Goal: Task Accomplishment & Management: Manage account settings

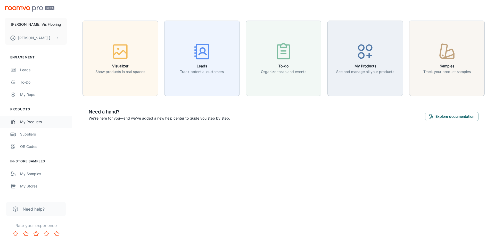
click at [29, 120] on div "My Products" at bounding box center [43, 122] width 47 height 6
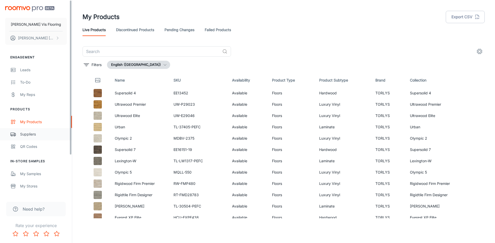
click at [32, 132] on div "Suppliers" at bounding box center [43, 135] width 47 height 6
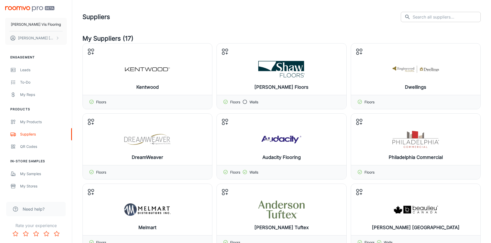
click at [447, 19] on input "text" at bounding box center [446, 17] width 68 height 10
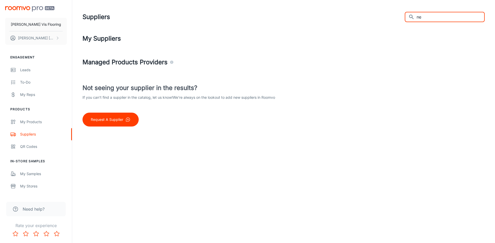
type input "n"
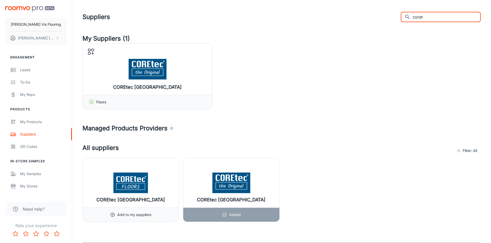
type input "coret"
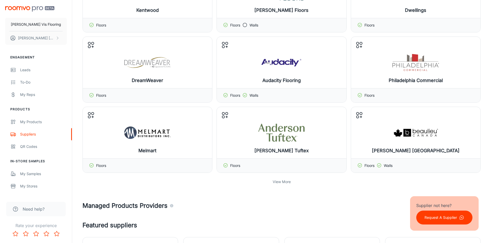
scroll to position [77, 0]
click at [276, 64] on button "Manage products" at bounding box center [282, 62] width 50 height 12
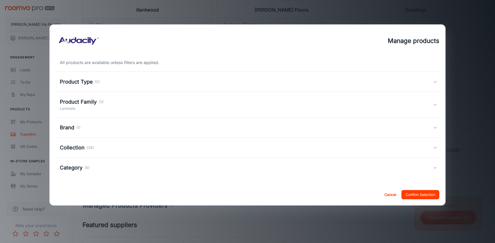
click at [412, 129] on div "Brand (1)" at bounding box center [246, 128] width 373 height 8
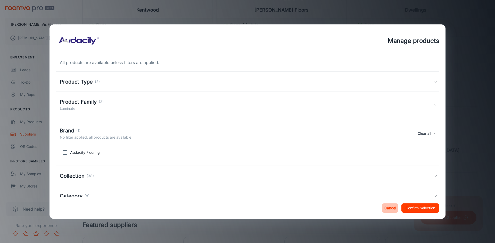
click at [389, 206] on button "Cancel" at bounding box center [390, 208] width 16 height 9
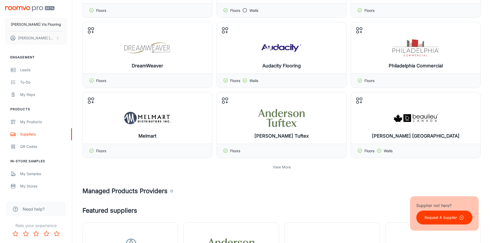
scroll to position [103, 0]
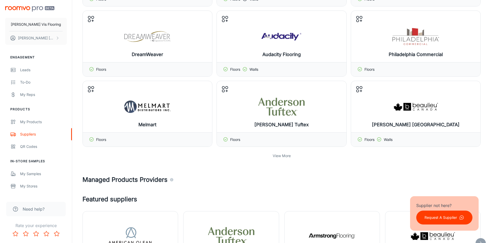
click at [277, 155] on p "View More" at bounding box center [282, 156] width 18 height 6
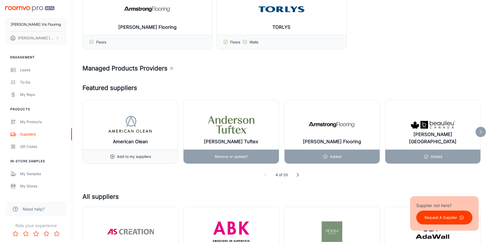
scroll to position [412, 0]
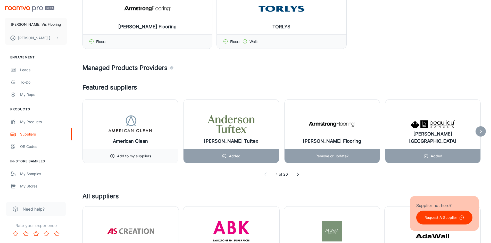
click at [329, 149] on div "Remove or update?" at bounding box center [331, 156] width 33 height 14
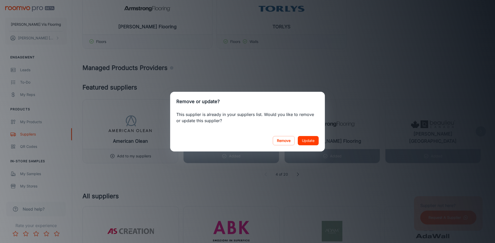
click at [301, 144] on button "Update" at bounding box center [308, 140] width 21 height 9
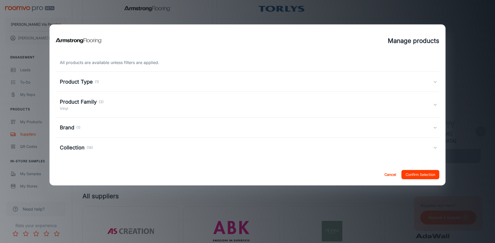
click at [160, 112] on div "Product Family (3) Vinyl" at bounding box center [247, 105] width 383 height 26
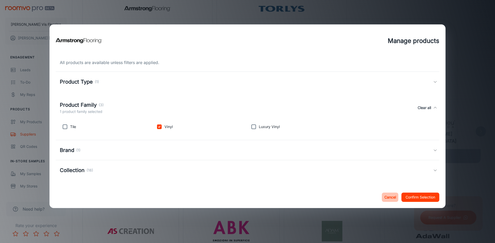
click at [383, 196] on button "Cancel" at bounding box center [390, 197] width 16 height 9
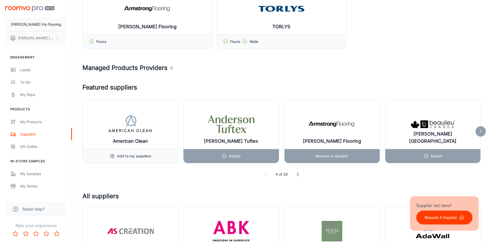
click at [338, 156] on p "Remove or update?" at bounding box center [331, 157] width 33 height 6
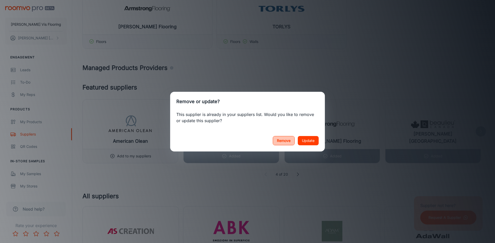
click at [280, 141] on button "Remove" at bounding box center [284, 140] width 22 height 9
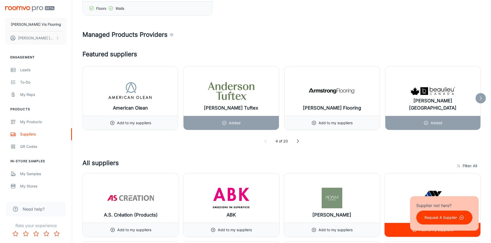
scroll to position [438, 0]
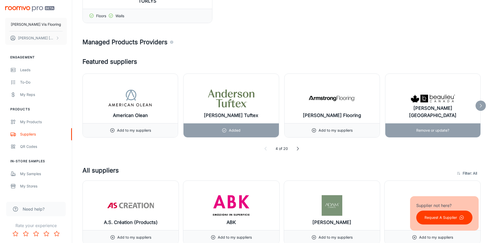
click at [420, 131] on p "Remove or update?" at bounding box center [432, 131] width 33 height 6
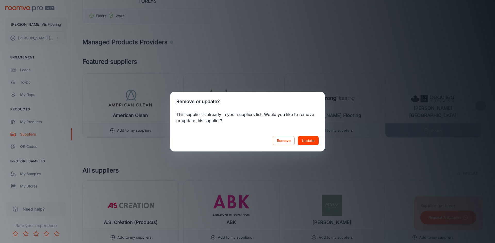
click at [307, 141] on button "Update" at bounding box center [308, 140] width 21 height 9
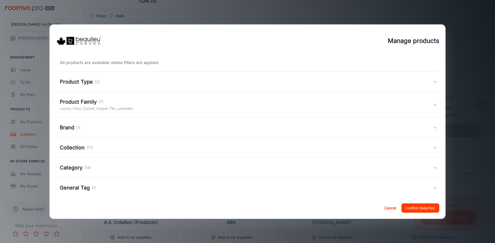
click at [148, 107] on div "Product Family (7) Luxury Vinyl, Carpet, Carpet Tile, Laminate" at bounding box center [246, 104] width 373 height 13
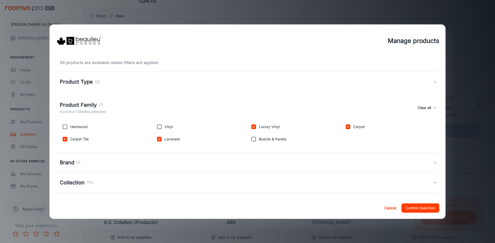
click at [251, 127] on input "checkbox" at bounding box center [253, 127] width 10 height 10
checkbox input "false"
click at [163, 128] on input "checkbox" at bounding box center [159, 127] width 10 height 10
checkbox input "true"
click at [82, 141] on p "Carpet Tile" at bounding box center [79, 140] width 19 height 6
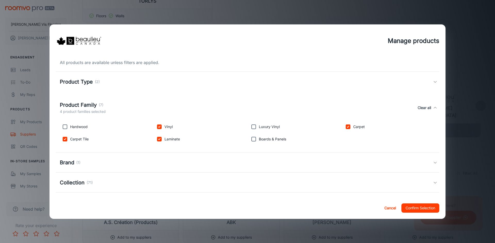
click at [75, 141] on p "Carpet Tile" at bounding box center [79, 140] width 19 height 6
click at [69, 140] on input "checkbox" at bounding box center [65, 139] width 10 height 10
checkbox input "false"
click at [415, 207] on button "Confirm Selection" at bounding box center [420, 208] width 38 height 9
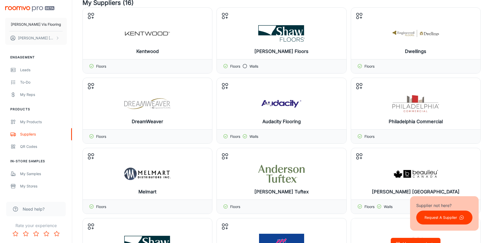
scroll to position [0, 0]
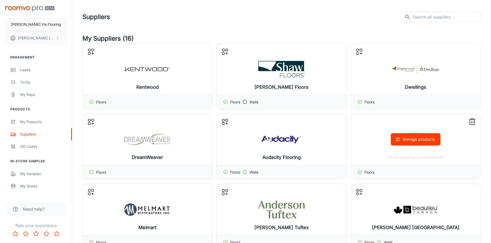
click at [424, 145] on button "Manage products" at bounding box center [416, 139] width 50 height 12
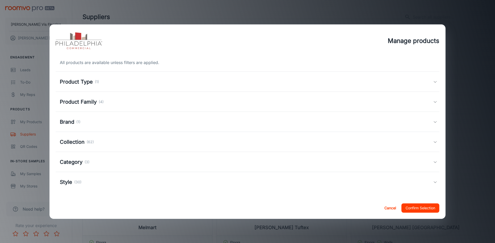
click at [126, 122] on div "Brand (1)" at bounding box center [246, 122] width 373 height 8
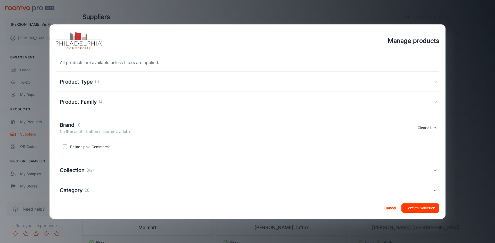
click at [126, 102] on div "Product Family (4)" at bounding box center [246, 102] width 373 height 8
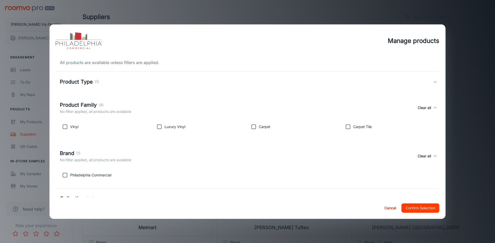
click at [388, 206] on button "Cancel" at bounding box center [390, 208] width 16 height 9
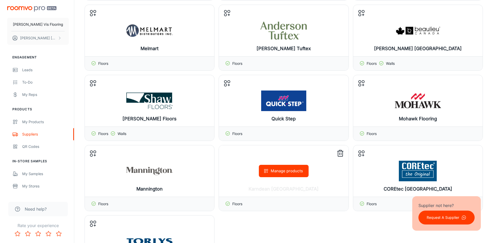
scroll to position [180, 0]
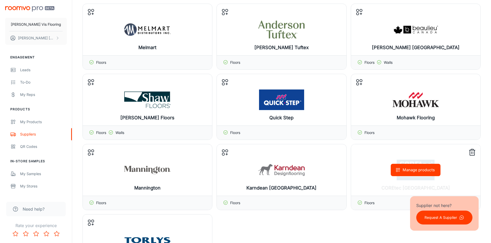
click at [406, 179] on div "Manage products" at bounding box center [415, 171] width 129 height 52
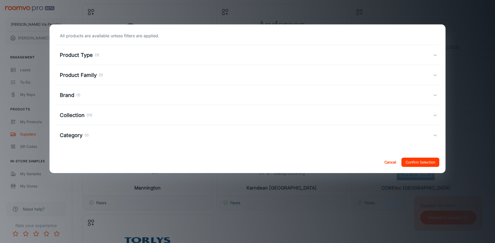
click at [407, 172] on div "All products are available unless filters are applied. Product Type (1) Floors …" at bounding box center [247, 98] width 396 height 149
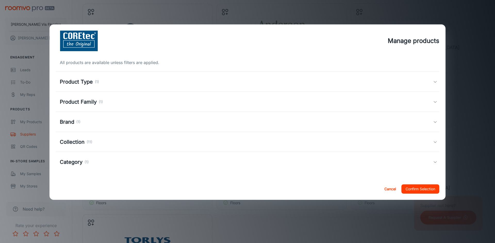
click at [145, 128] on div "Brand (1)" at bounding box center [247, 122] width 383 height 20
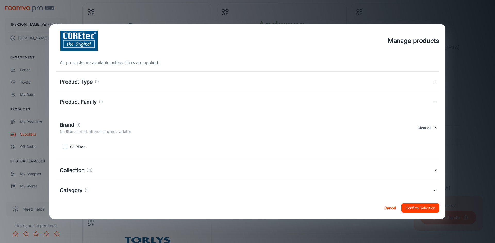
click at [67, 148] on input "checkbox" at bounding box center [65, 147] width 10 height 10
checkbox input "true"
click at [90, 104] on h5 "Product Family" at bounding box center [78, 102] width 37 height 8
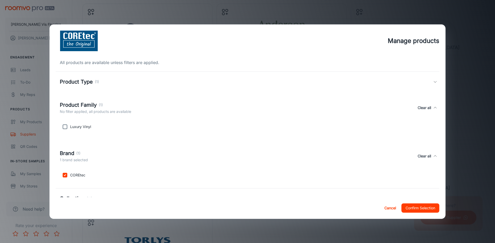
click at [65, 124] on input "checkbox" at bounding box center [65, 127] width 10 height 10
checkbox input "true"
click at [102, 88] on div "Product Type (1)" at bounding box center [247, 82] width 383 height 20
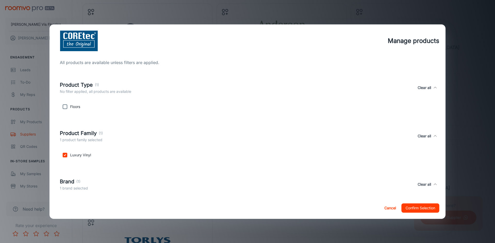
click at [66, 109] on input "checkbox" at bounding box center [65, 107] width 10 height 10
checkbox input "true"
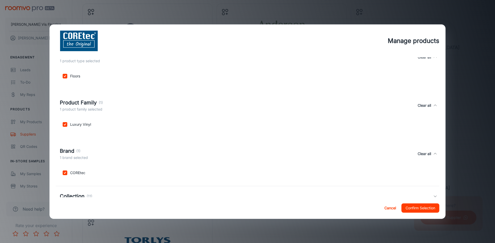
scroll to position [66, 0]
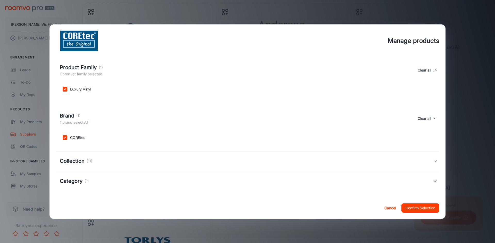
click at [82, 167] on div "Collection (11)" at bounding box center [247, 161] width 383 height 20
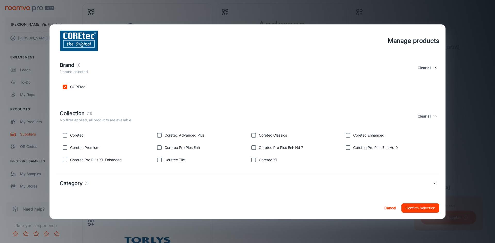
scroll to position [119, 0]
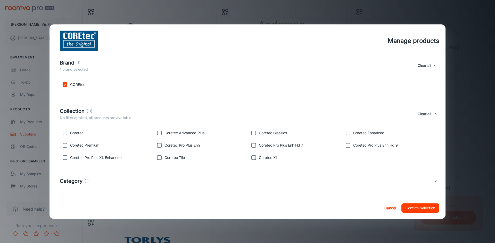
click at [67, 134] on input "checkbox" at bounding box center [65, 133] width 10 height 10
checkbox input "true"
click at [80, 148] on p "Coretec Premium" at bounding box center [84, 146] width 29 height 6
click at [67, 148] on input "checkbox" at bounding box center [65, 145] width 10 height 10
checkbox input "true"
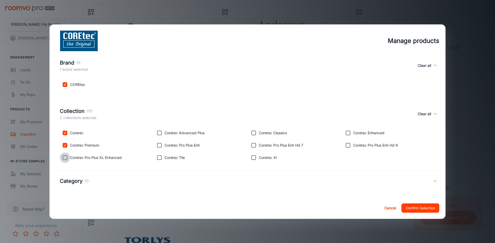
click at [66, 159] on input "checkbox" at bounding box center [65, 158] width 10 height 10
checkbox input "true"
click at [161, 157] on input "checkbox" at bounding box center [159, 158] width 10 height 10
click at [161, 156] on input "checkbox" at bounding box center [159, 158] width 10 height 10
checkbox input "false"
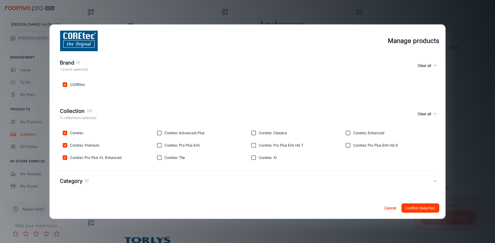
click at [161, 145] on input "checkbox" at bounding box center [159, 145] width 10 height 10
checkbox input "true"
click at [161, 132] on input "checkbox" at bounding box center [159, 133] width 10 height 10
checkbox input "true"
click at [248, 134] on input "checkbox" at bounding box center [253, 133] width 10 height 10
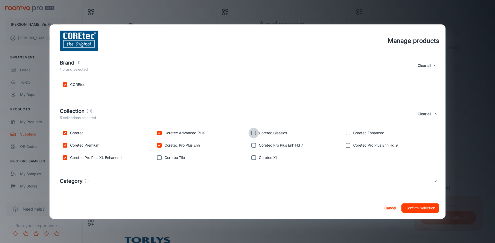
checkbox input "true"
click at [249, 145] on input "checkbox" at bounding box center [253, 145] width 10 height 10
checkbox input "true"
click at [253, 156] on input "checkbox" at bounding box center [253, 158] width 10 height 10
checkbox input "true"
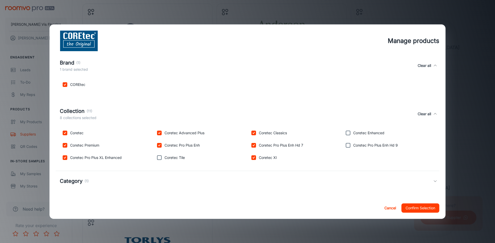
click at [346, 145] on input "checkbox" at bounding box center [348, 145] width 10 height 10
checkbox input "true"
click at [344, 132] on input "checkbox" at bounding box center [348, 133] width 10 height 10
checkbox input "true"
click at [154, 176] on div "Category (1)" at bounding box center [247, 181] width 383 height 20
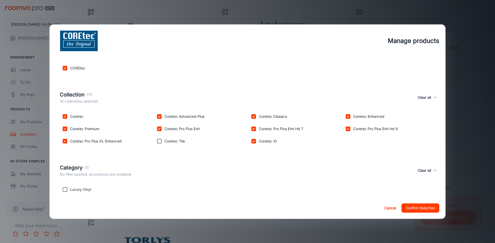
scroll to position [143, 0]
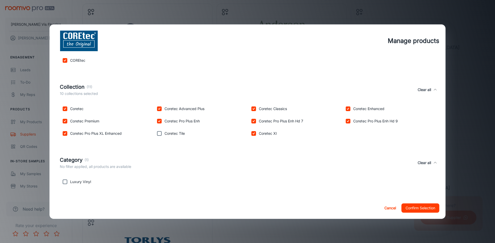
click at [80, 183] on p "Luxury Vinyl" at bounding box center [80, 182] width 21 height 6
click at [64, 183] on input "checkbox" at bounding box center [65, 182] width 10 height 10
checkbox input "true"
click at [417, 209] on button "Confirm Selection" at bounding box center [420, 208] width 38 height 9
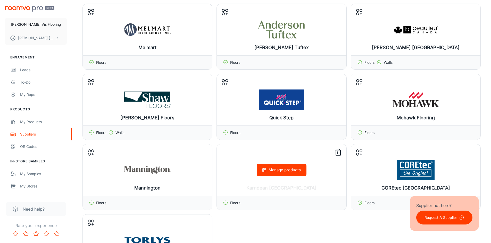
click at [288, 169] on button "Manage products" at bounding box center [282, 170] width 50 height 12
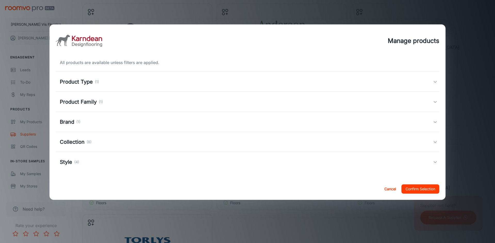
click at [136, 79] on div "Product Type (1)" at bounding box center [246, 82] width 373 height 8
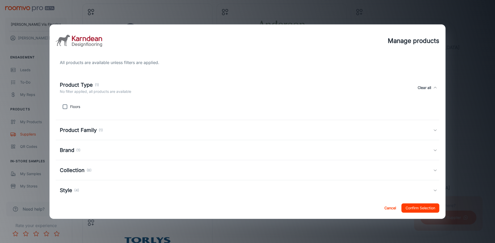
click at [66, 108] on input "checkbox" at bounding box center [65, 107] width 10 height 10
checkbox input "true"
click at [80, 131] on h5 "Product Family" at bounding box center [78, 130] width 37 height 8
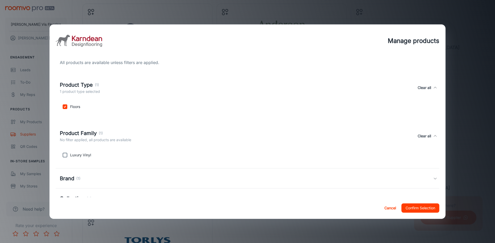
click at [63, 155] on input "checkbox" at bounding box center [65, 155] width 10 height 10
checkbox input "true"
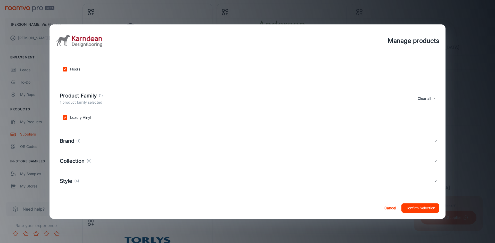
click at [74, 143] on div "Brand (1)" at bounding box center [70, 141] width 21 height 8
click at [69, 167] on input "checkbox" at bounding box center [65, 166] width 10 height 10
checkbox input "true"
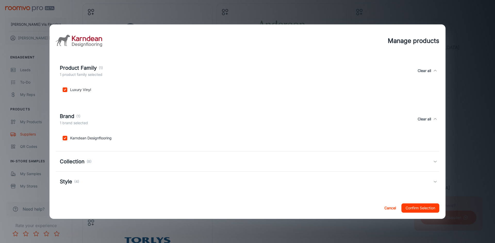
scroll to position [66, 0]
click at [75, 161] on h5 "Collection" at bounding box center [72, 161] width 25 height 8
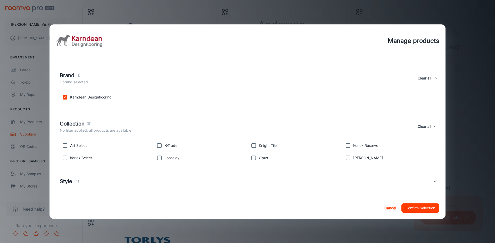
scroll to position [107, 0]
click at [65, 145] on input "checkbox" at bounding box center [65, 145] width 10 height 10
checkbox input "true"
click at [64, 157] on input "checkbox" at bounding box center [65, 158] width 10 height 10
checkbox input "true"
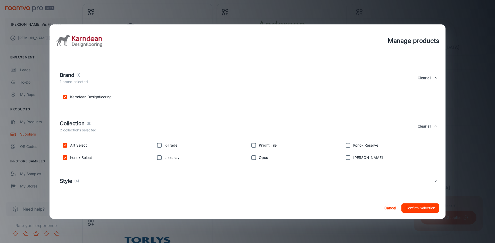
click at [156, 158] on input "checkbox" at bounding box center [159, 158] width 10 height 10
checkbox input "true"
click at [251, 146] on input "checkbox" at bounding box center [253, 145] width 10 height 10
checkbox input "true"
click at [254, 158] on input "checkbox" at bounding box center [253, 158] width 10 height 10
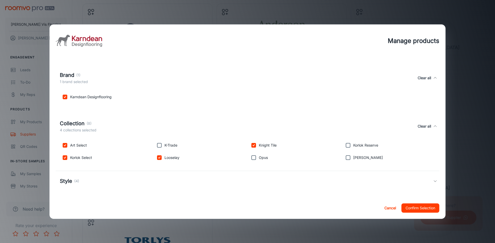
checkbox input "true"
click at [345, 159] on input "checkbox" at bounding box center [348, 158] width 10 height 10
checkbox input "true"
drag, startPoint x: 124, startPoint y: 184, endPoint x: 111, endPoint y: 186, distance: 13.4
click at [124, 184] on div "Style (4)" at bounding box center [246, 182] width 373 height 8
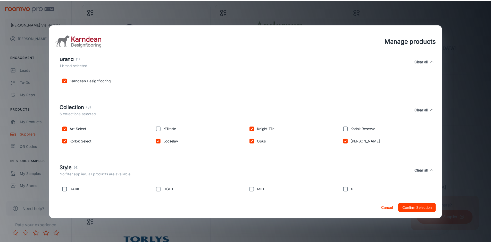
scroll to position [131, 0]
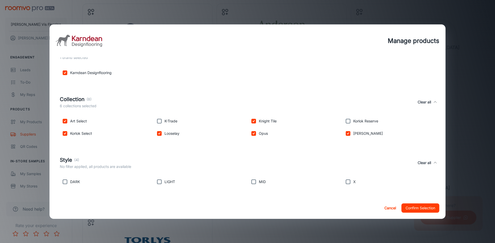
click at [63, 184] on input "checkbox" at bounding box center [65, 182] width 10 height 10
checkbox input "true"
click at [162, 181] on input "checkbox" at bounding box center [159, 182] width 10 height 10
checkbox input "true"
click at [252, 180] on input "checkbox" at bounding box center [253, 182] width 10 height 10
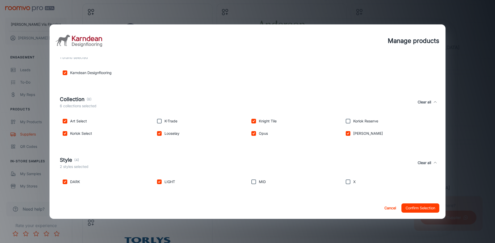
checkbox input "true"
click at [344, 181] on input "checkbox" at bounding box center [348, 182] width 10 height 10
checkbox input "true"
click at [425, 209] on button "Confirm Selection" at bounding box center [420, 208] width 38 height 9
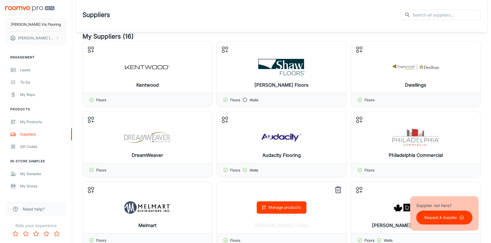
scroll to position [0, 0]
